Goal: Task Accomplishment & Management: Manage account settings

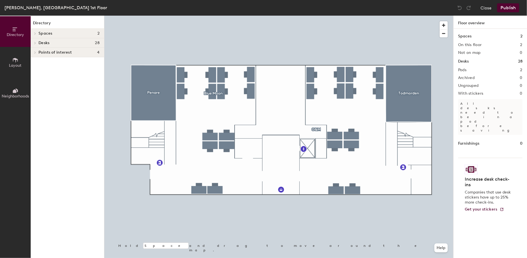
click at [71, 32] on h4 "Spaces 2" at bounding box center [68, 33] width 61 height 4
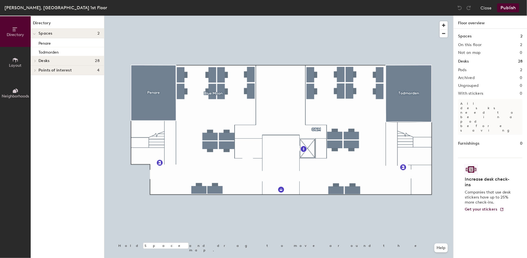
click at [71, 61] on h4 "Desks 28" at bounding box center [68, 61] width 61 height 4
click at [67, 68] on p "O&M" at bounding box center [68, 70] width 61 height 7
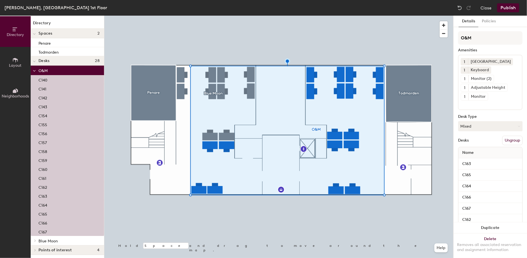
click at [67, 61] on h4 "Desks 28" at bounding box center [68, 61] width 61 height 4
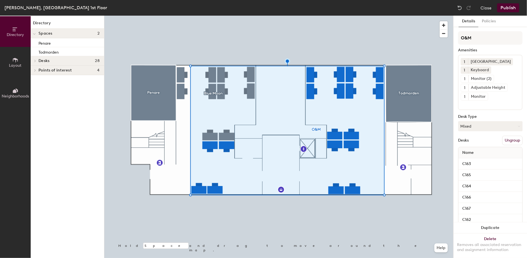
click at [53, 68] on span "Points of interest" at bounding box center [54, 70] width 33 height 4
click at [61, 61] on h4 "Desks 28" at bounding box center [68, 61] width 61 height 4
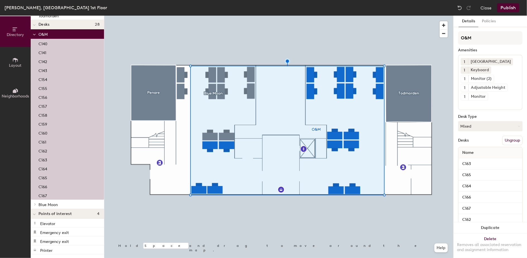
scroll to position [37, 0]
click at [76, 203] on p "Blue Moon" at bounding box center [68, 203] width 61 height 7
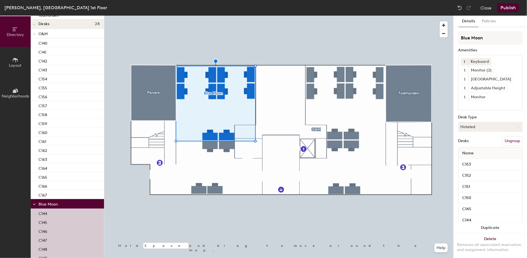
click at [66, 34] on p "O&M" at bounding box center [68, 33] width 61 height 7
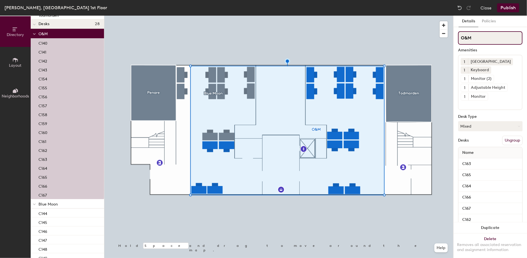
click at [477, 38] on input "O&M" at bounding box center [490, 37] width 64 height 13
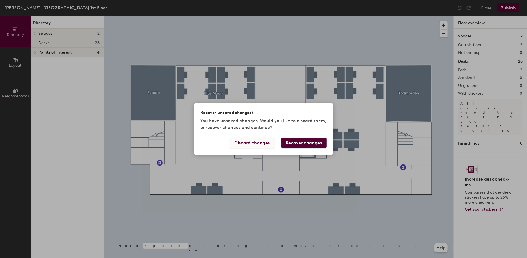
click at [264, 144] on button "Discard changes" at bounding box center [252, 142] width 45 height 11
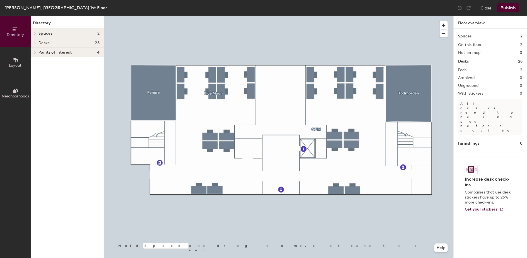
click at [361, 16] on div at bounding box center [278, 16] width 349 height 0
click at [489, 8] on button "Close" at bounding box center [485, 7] width 11 height 9
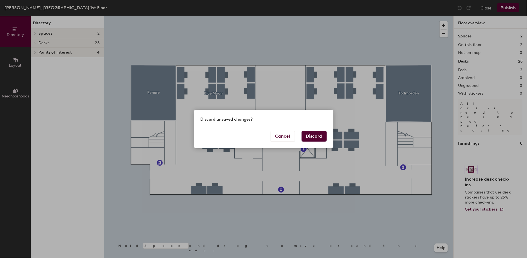
click at [313, 136] on button "Discard" at bounding box center [313, 136] width 25 height 11
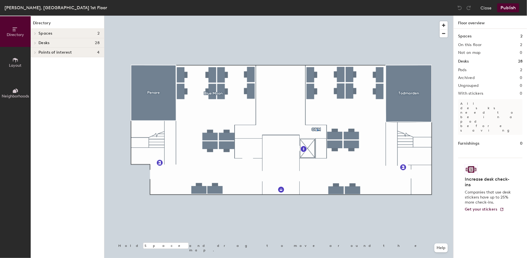
click at [317, 16] on div at bounding box center [278, 16] width 349 height 0
click at [40, 41] on span "Desks" at bounding box center [43, 43] width 11 height 4
click at [42, 53] on span "O&M" at bounding box center [42, 52] width 9 height 5
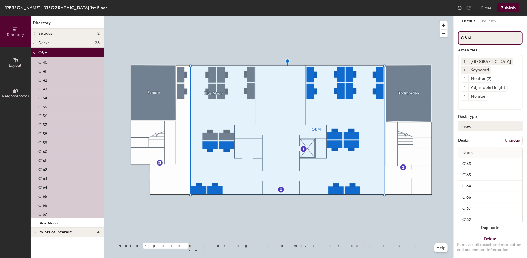
click at [481, 37] on input "O&M" at bounding box center [490, 37] width 64 height 13
type input "O"
type input "Services"
click at [509, 6] on button "Publish" at bounding box center [508, 7] width 22 height 9
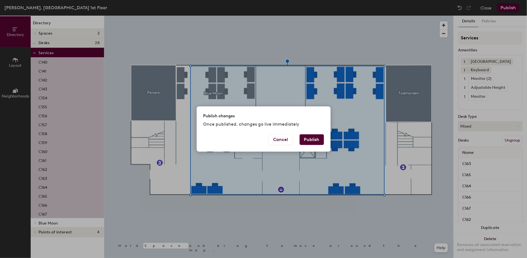
click at [304, 137] on button "Publish" at bounding box center [311, 139] width 24 height 11
